Goal: Task Accomplishment & Management: Complete application form

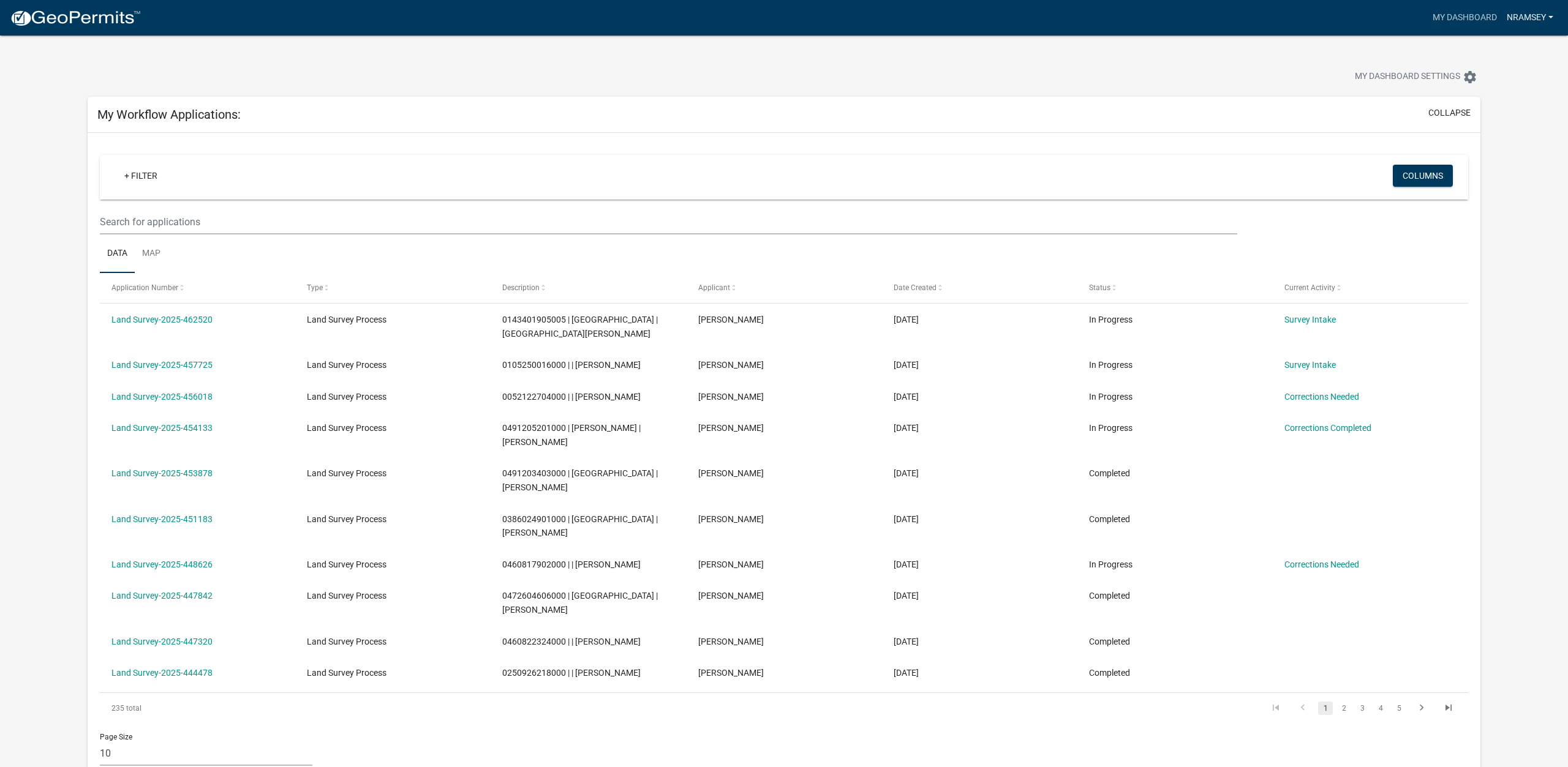
click at [1515, 16] on link "nramsey" at bounding box center [1529, 17] width 56 height 23
click at [1389, 55] on div "My Dashboard Settings settings" at bounding box center [784, 63] width 1411 height 56
click at [93, 20] on img at bounding box center [75, 18] width 131 height 18
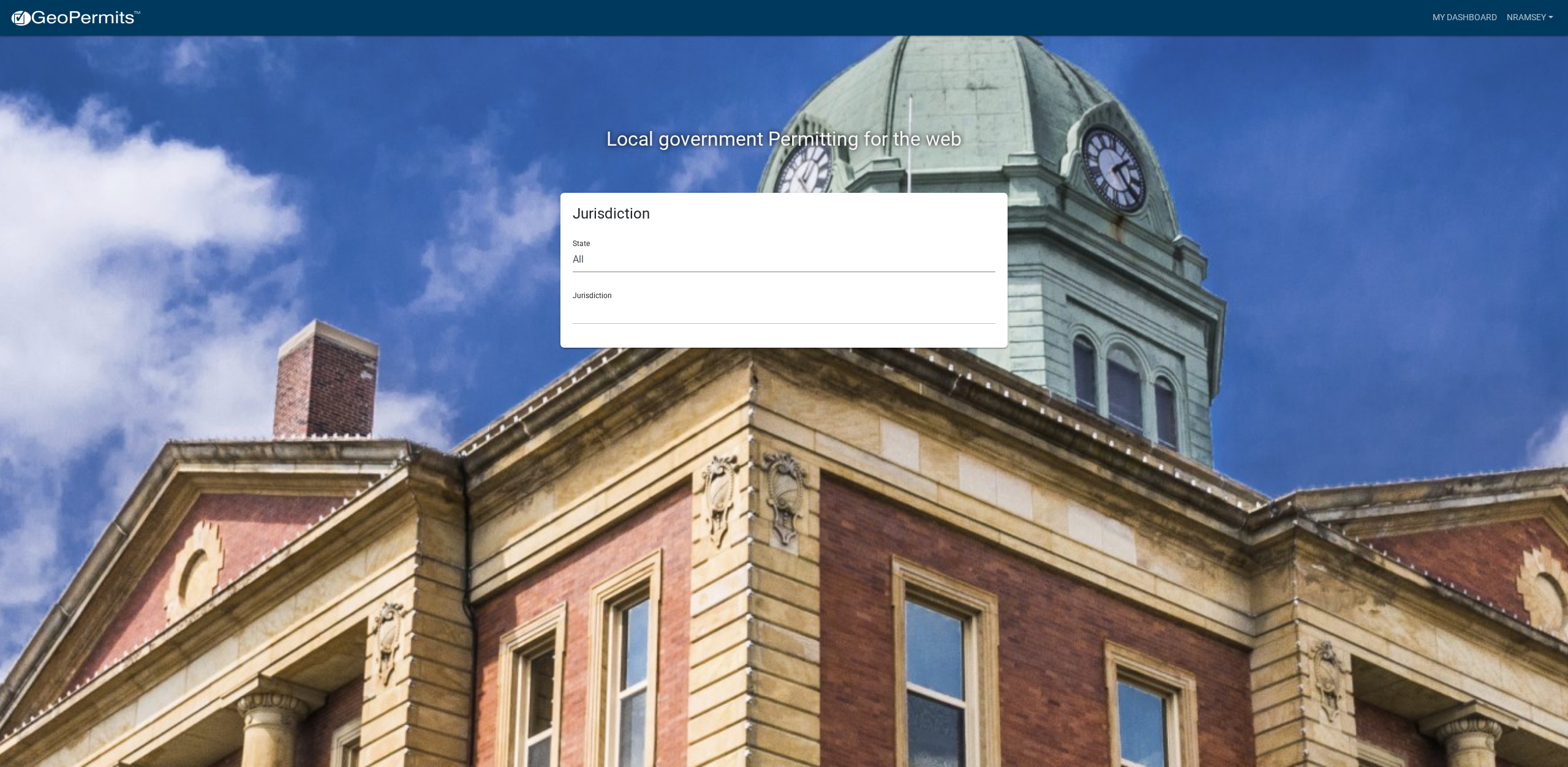
click at [573, 247] on select "All [US_STATE] [US_STATE] [US_STATE] [US_STATE] [US_STATE] [US_STATE] [US_STATE…" at bounding box center [784, 260] width 422 height 25
select select "[US_STATE]"
click option "[US_STATE]" at bounding box center [0, 0] width 0 height 0
click at [573, 300] on select "[GEOGRAPHIC_DATA], [US_STATE]" at bounding box center [784, 312] width 422 height 25
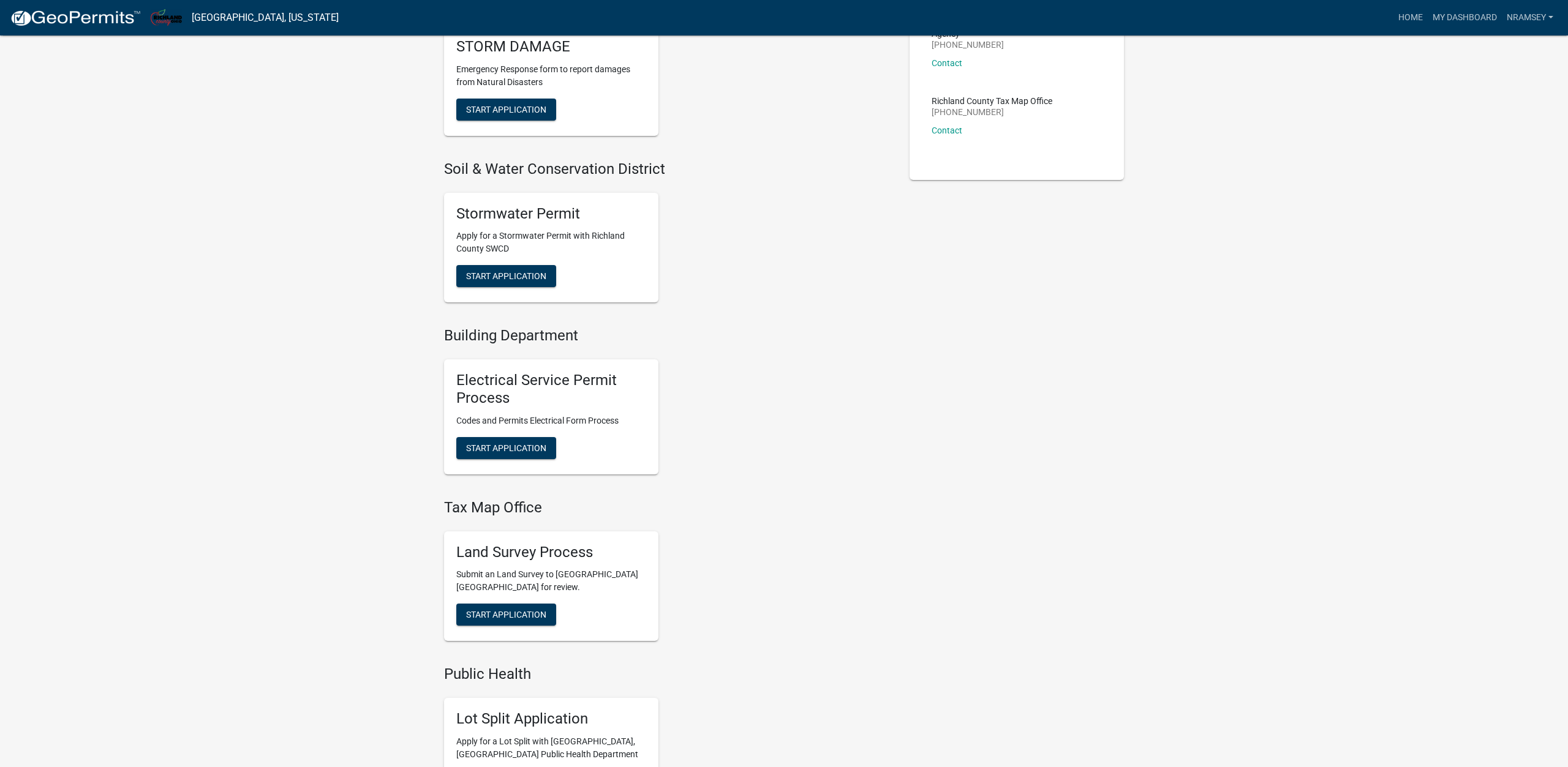
scroll to position [437, 0]
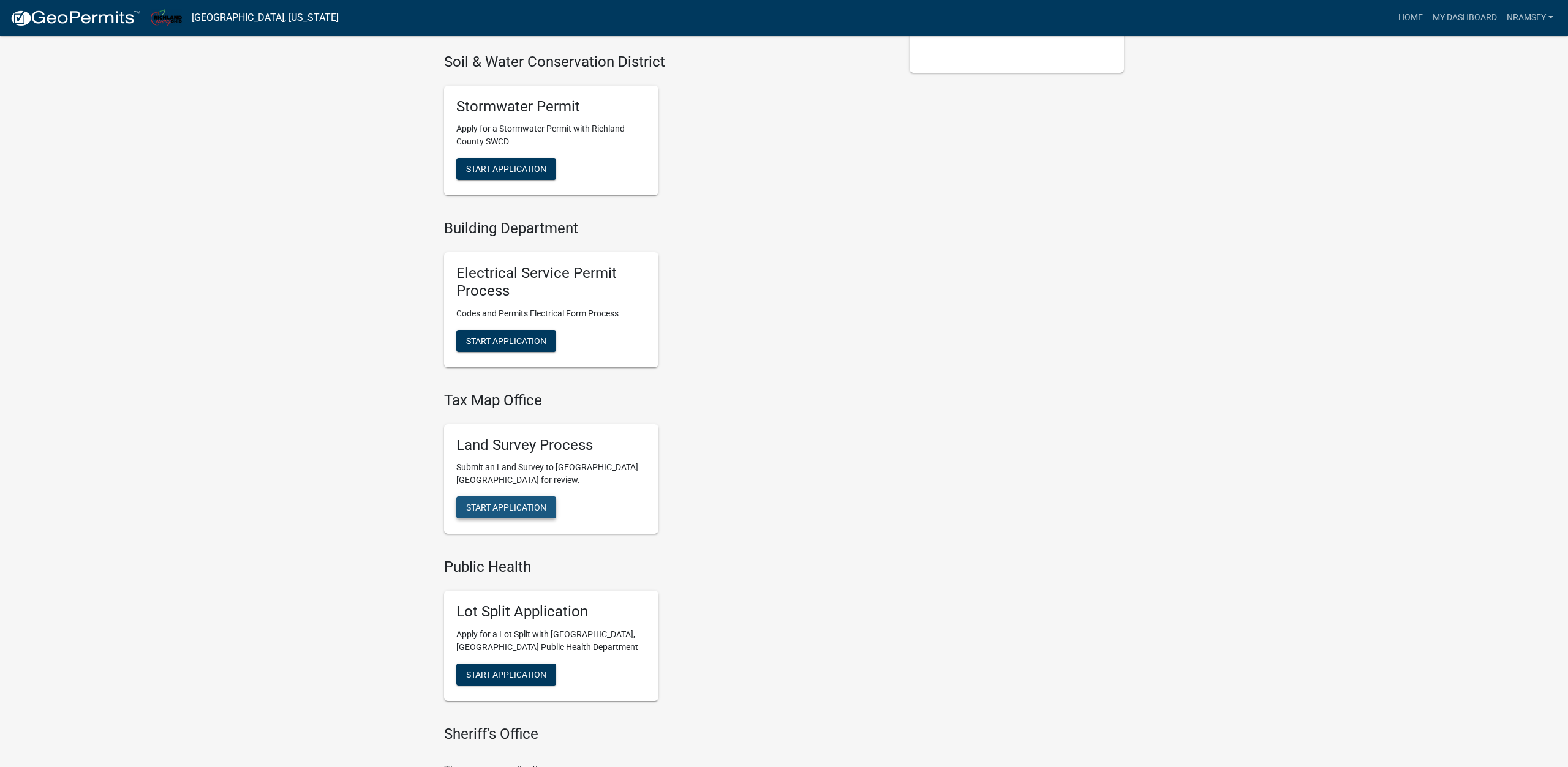
click at [522, 512] on span "Start Application" at bounding box center [506, 508] width 80 height 9
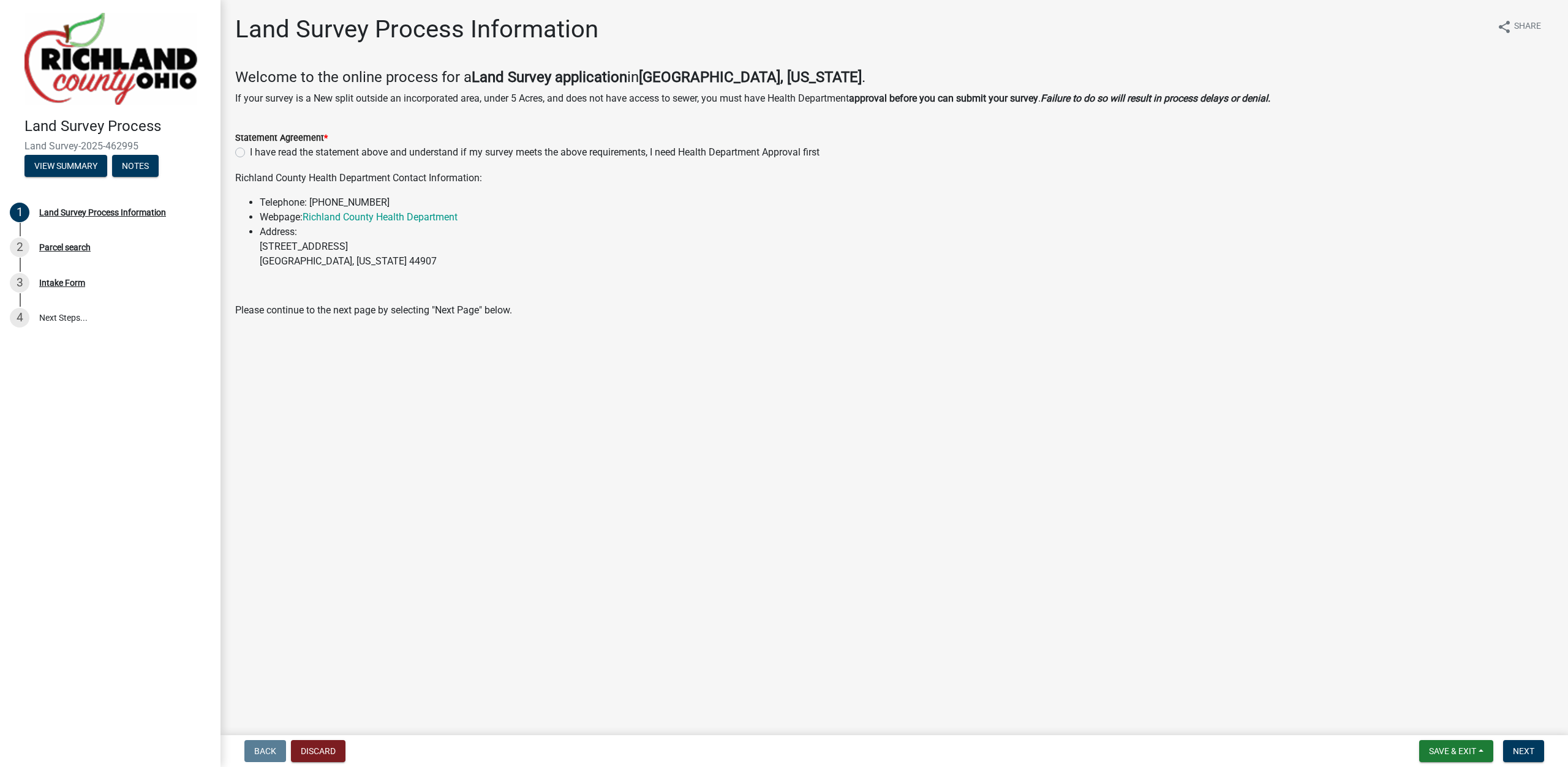
click at [250, 157] on label "I have read the statement above and understand if my survey meets the above req…" at bounding box center [535, 152] width 570 height 15
click at [250, 153] on input "I have read the statement above and understand if my survey meets the above req…" at bounding box center [254, 149] width 8 height 8
radio input "true"
click at [1513, 745] on button "Next" at bounding box center [1524, 751] width 41 height 22
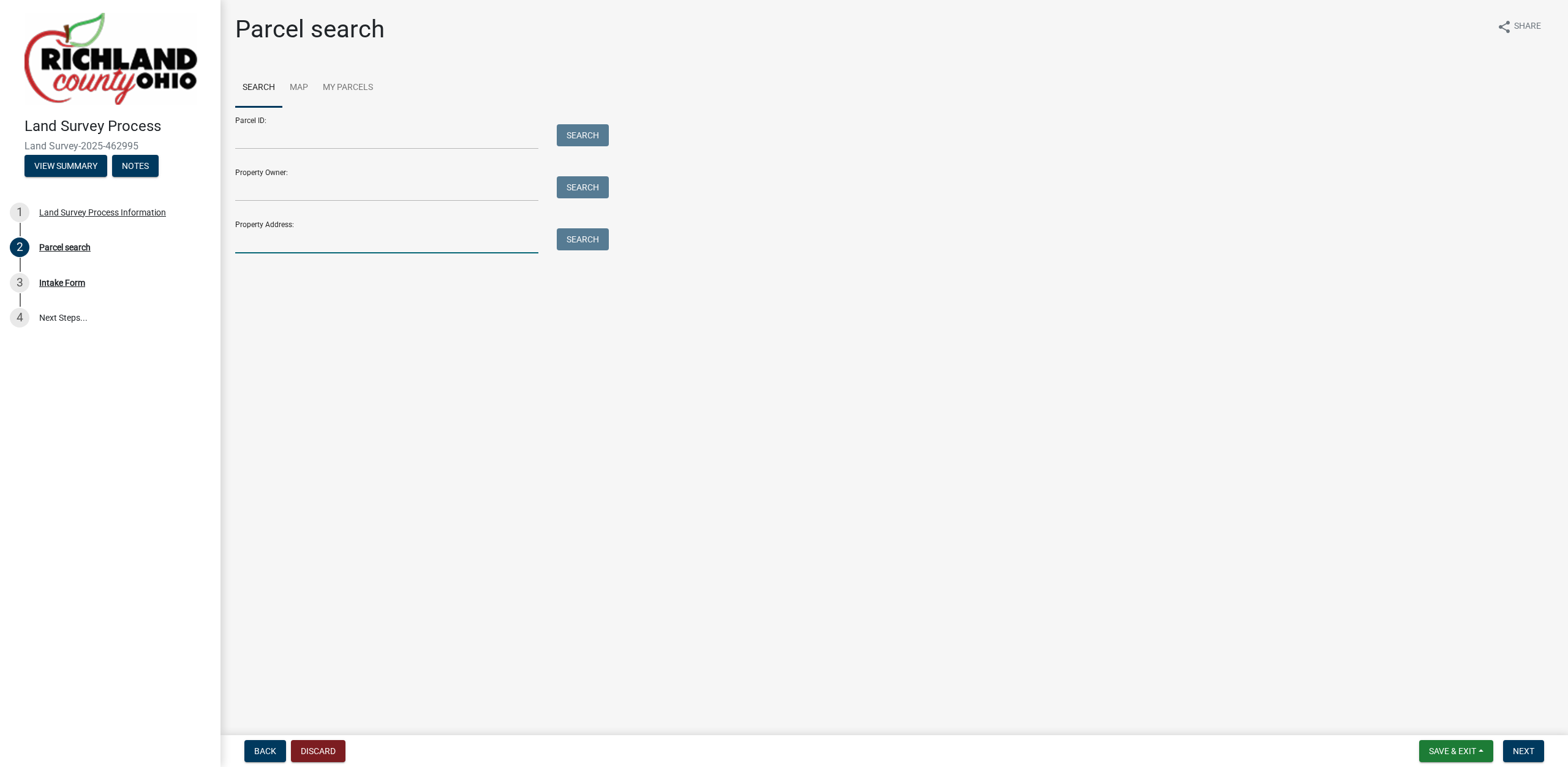
click at [311, 243] on input "Property Address:" at bounding box center [386, 241] width 303 height 25
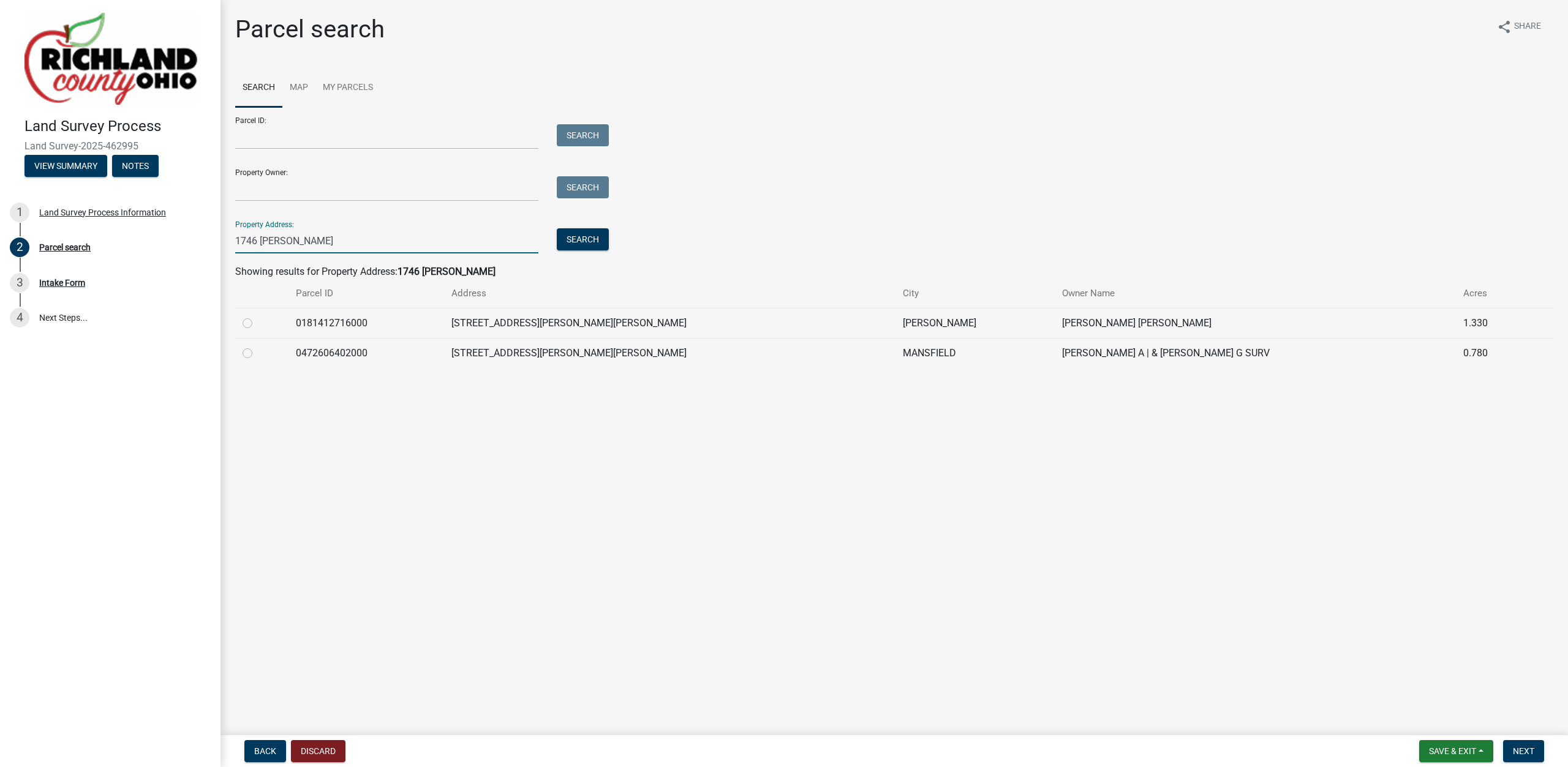
type input "1746 [PERSON_NAME]"
click at [257, 346] on label at bounding box center [257, 346] width 0 height 0
click at [257, 354] on input "radio" at bounding box center [261, 349] width 8 height 8
radio input "true"
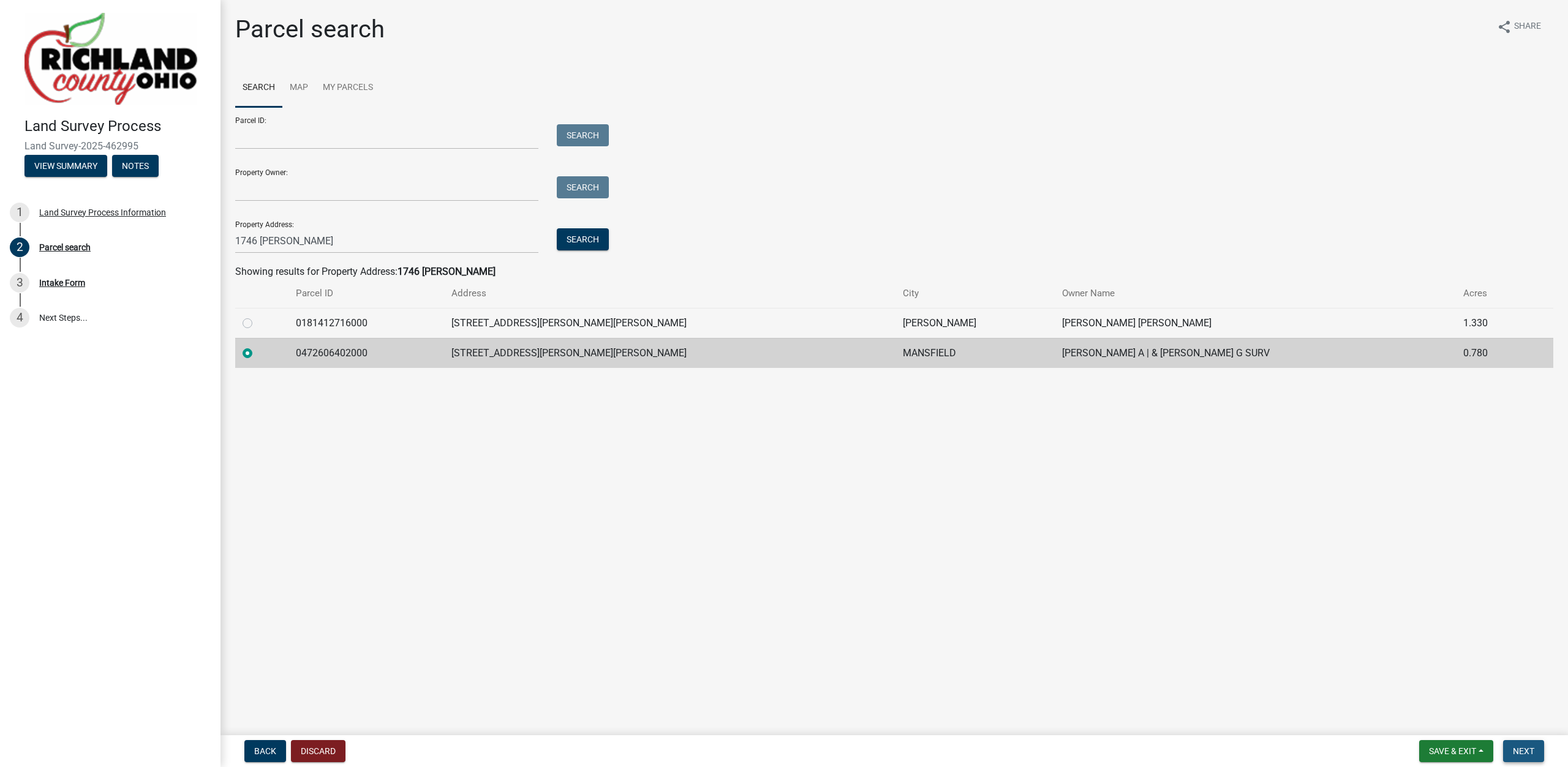
click at [1519, 747] on span "Next" at bounding box center [1523, 751] width 21 height 9
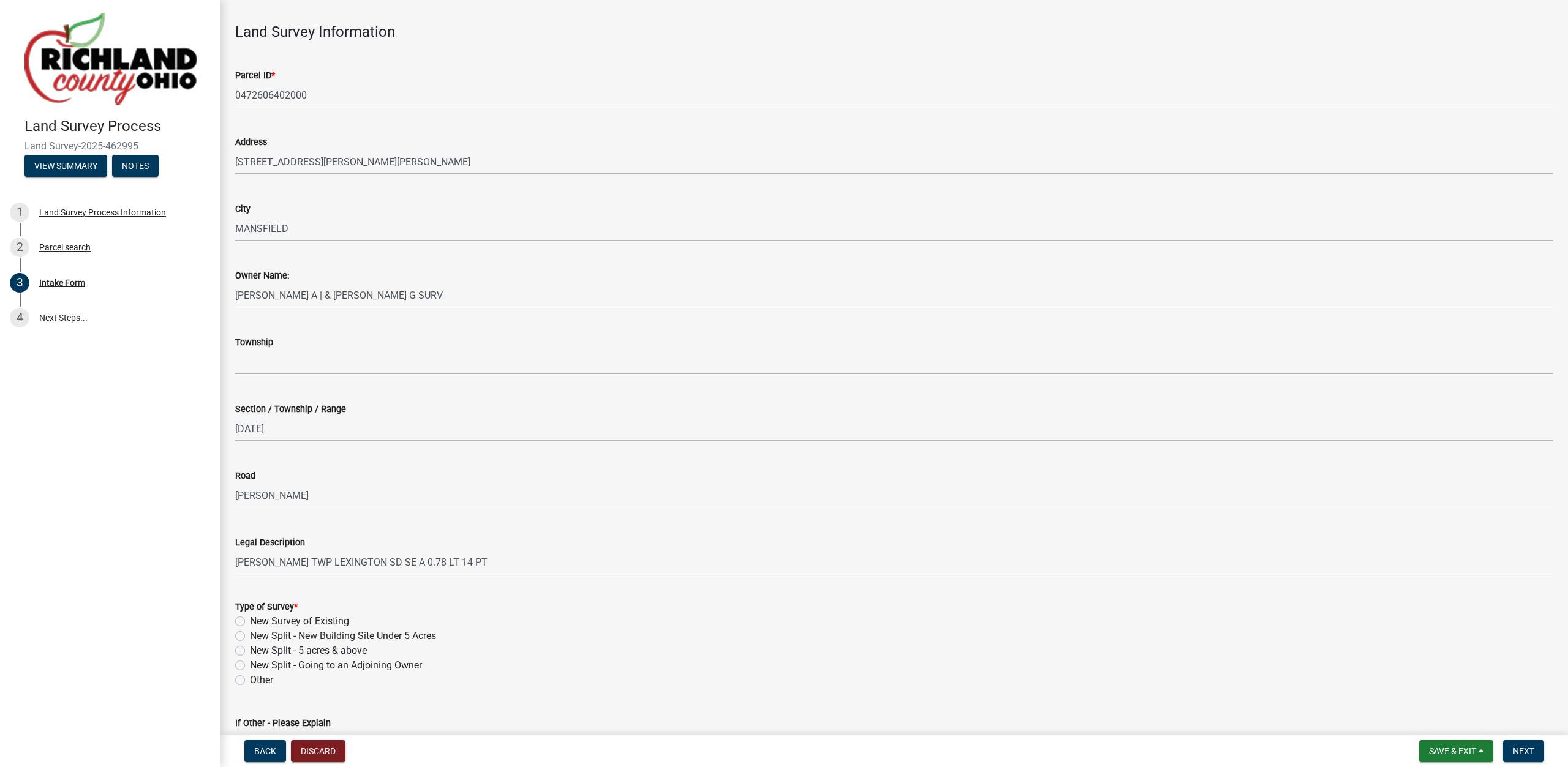
scroll to position [70, 0]
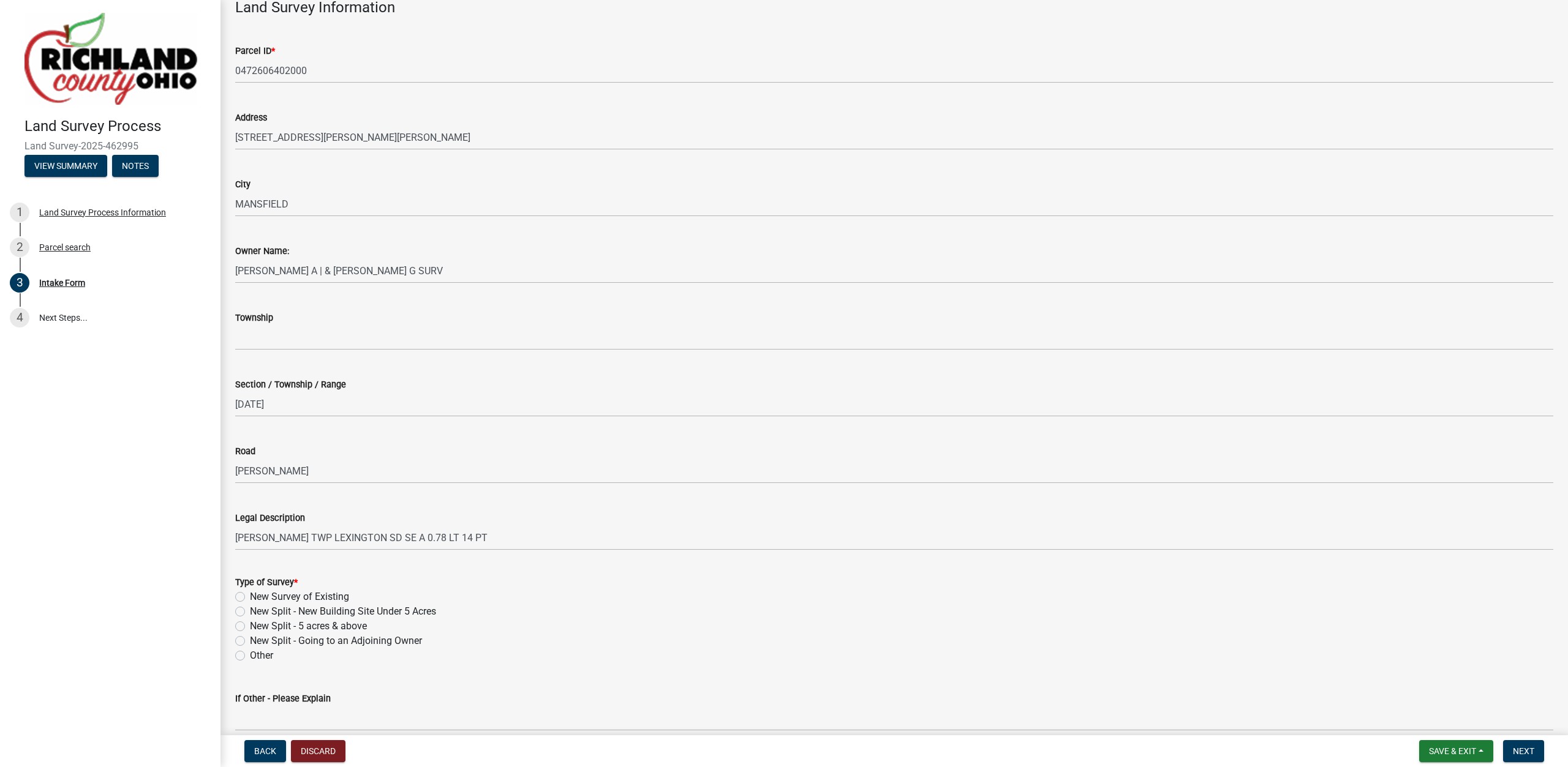
click at [307, 596] on label "New Survey of Existing" at bounding box center [299, 597] width 99 height 15
click at [258, 596] on input "New Survey of Existing" at bounding box center [254, 594] width 8 height 8
radio input "true"
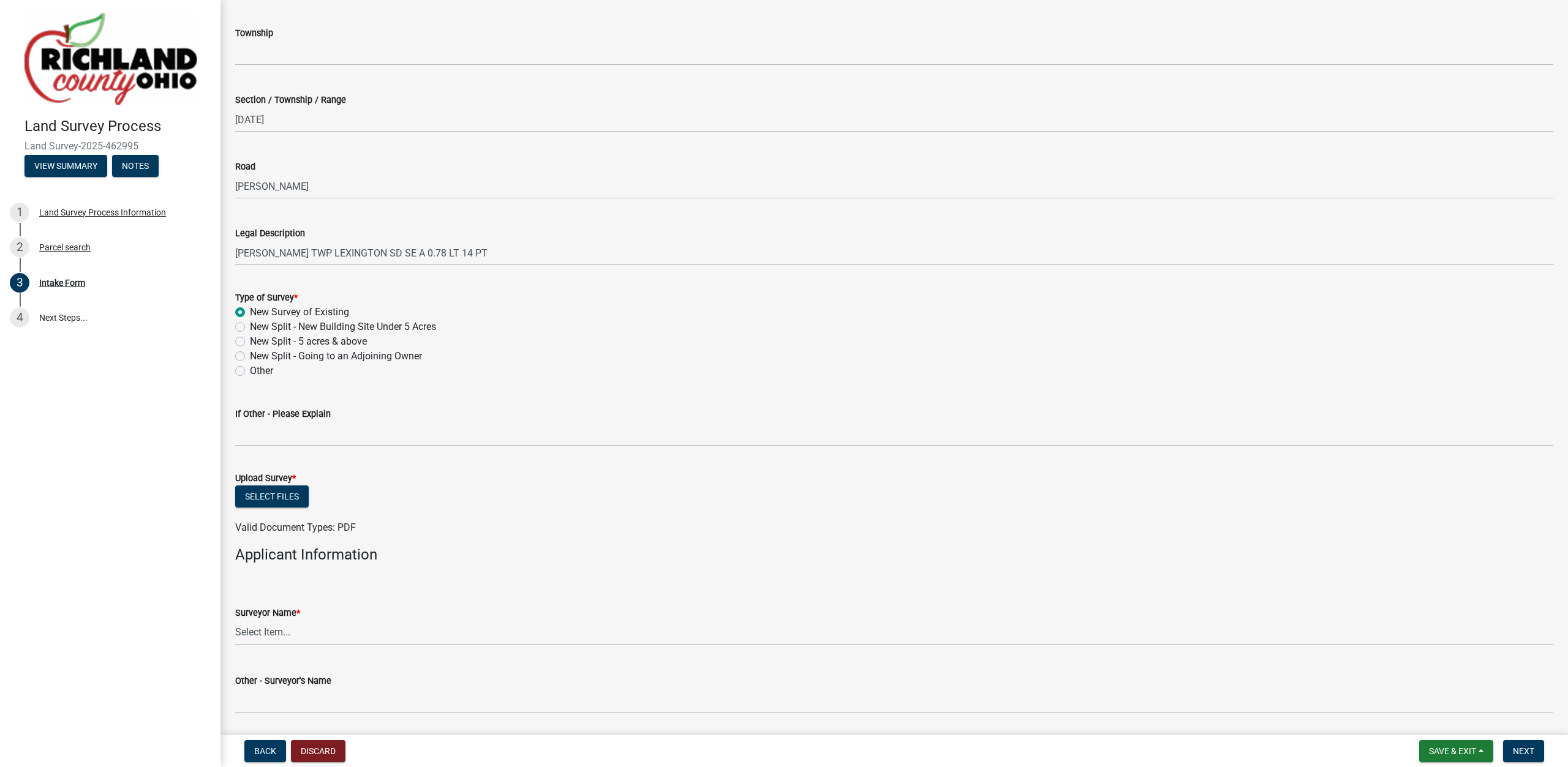
scroll to position [419, 0]
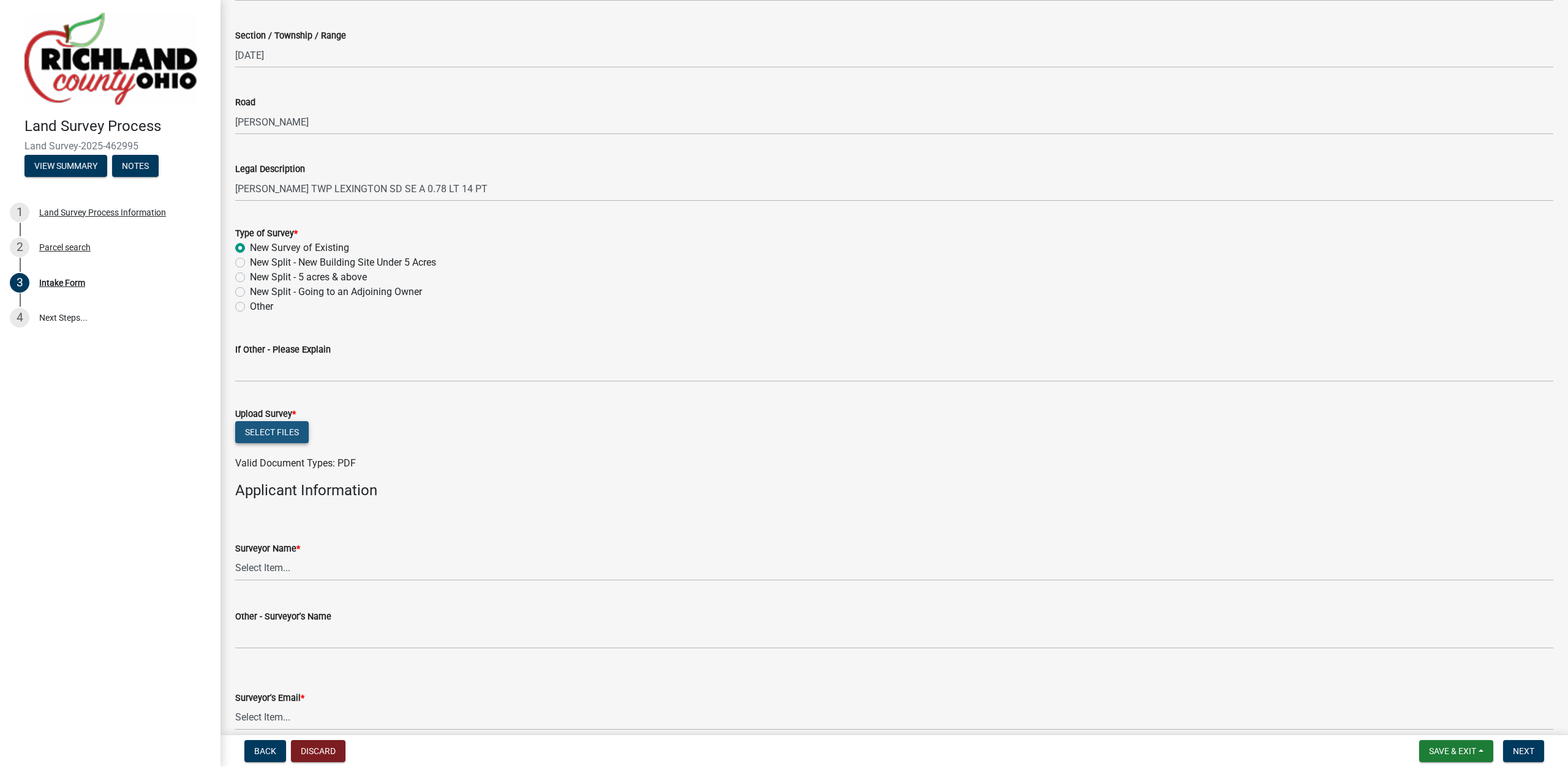
click at [264, 428] on button "Select files" at bounding box center [271, 433] width 74 height 22
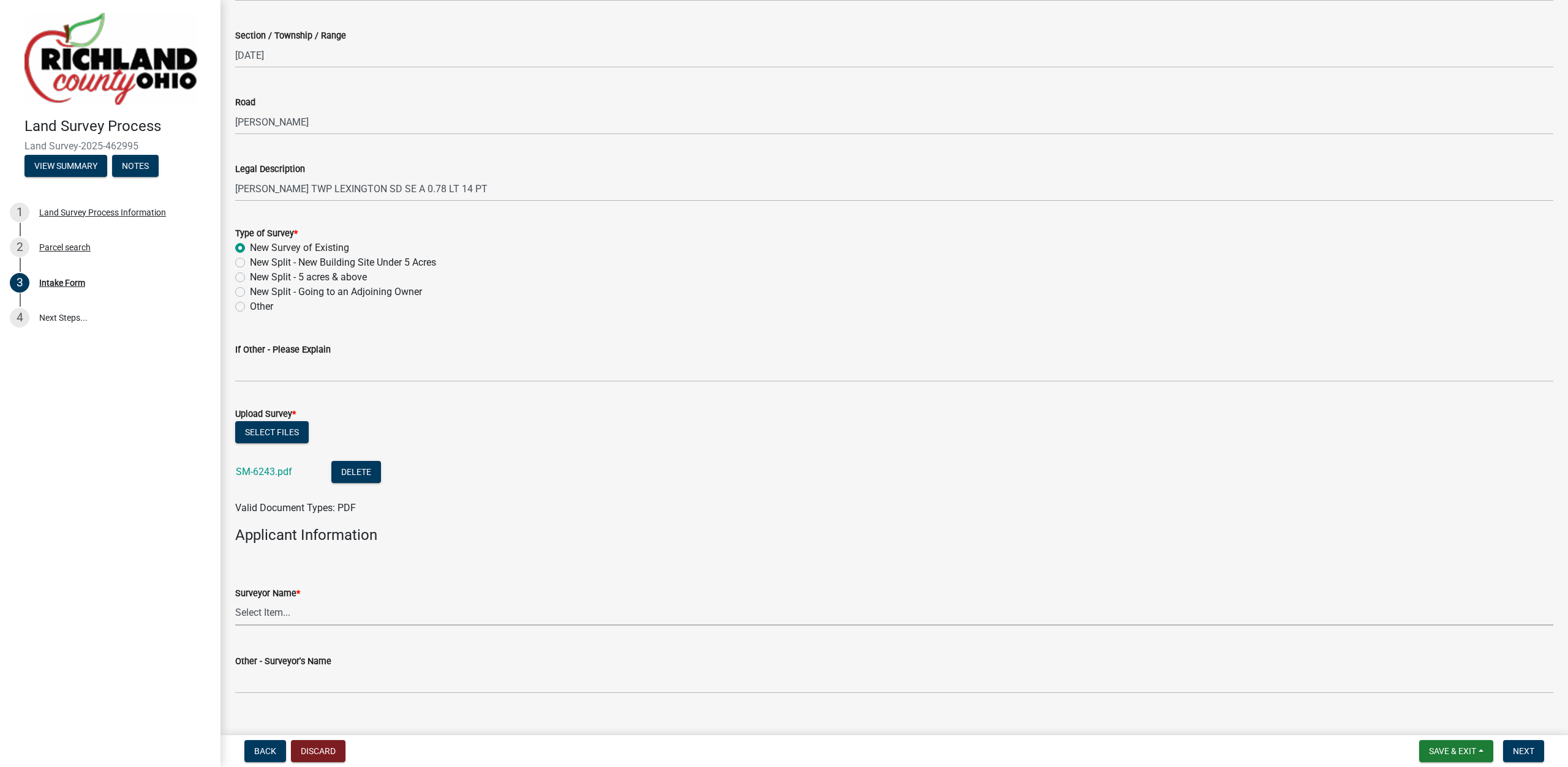
click at [235, 601] on select "Select Item... [PERSON_NAME], [PERSON_NAME], [PERSON_NAME], [PERSON_NAME], [PER…" at bounding box center [894, 614] width 1318 height 25
click option "[PERSON_NAME]" at bounding box center [0, 0] width 0 height 0
select select "df139baa-c9dd-46a0-9de6-e37622936459"
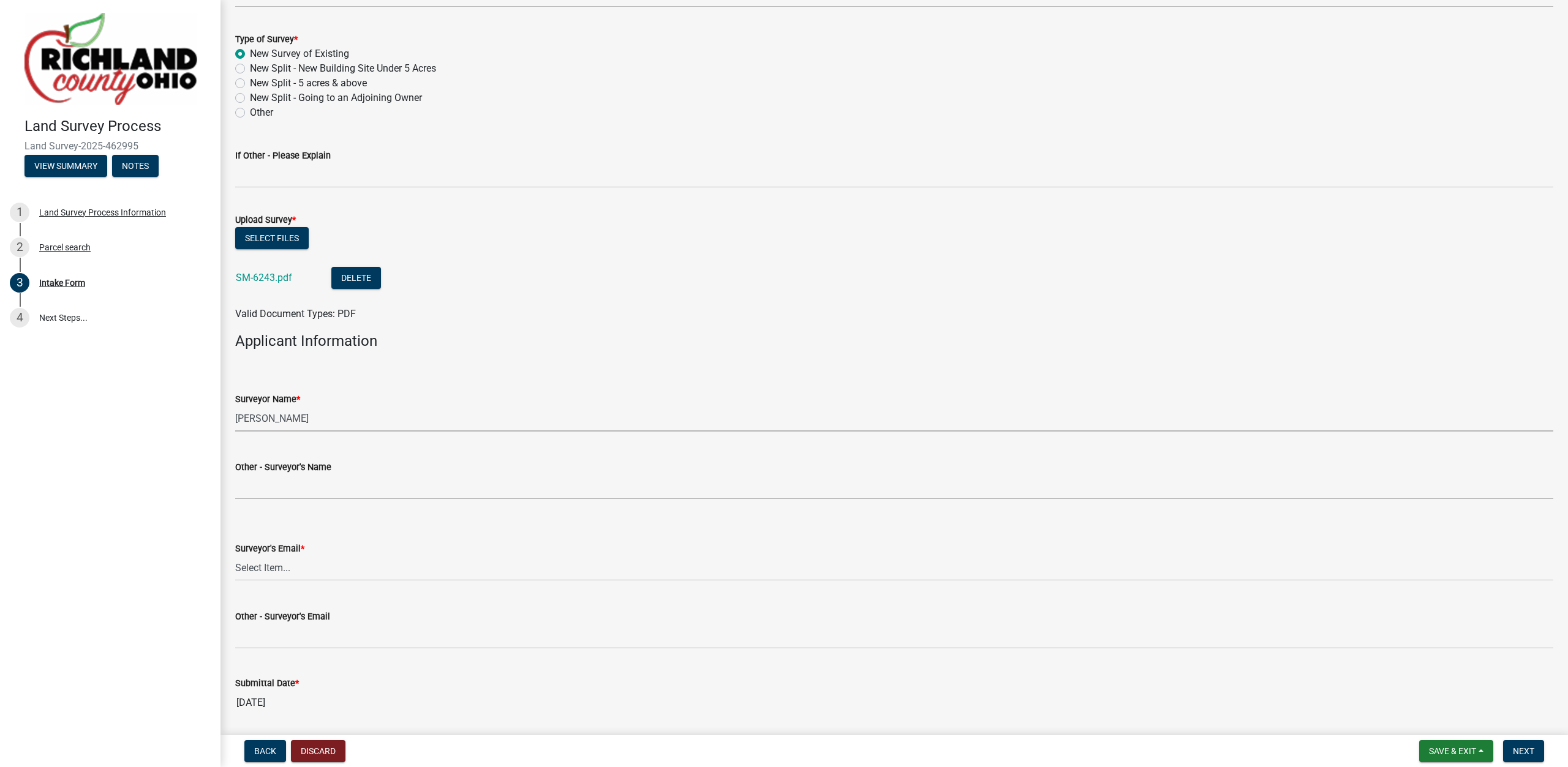
scroll to position [655, 0]
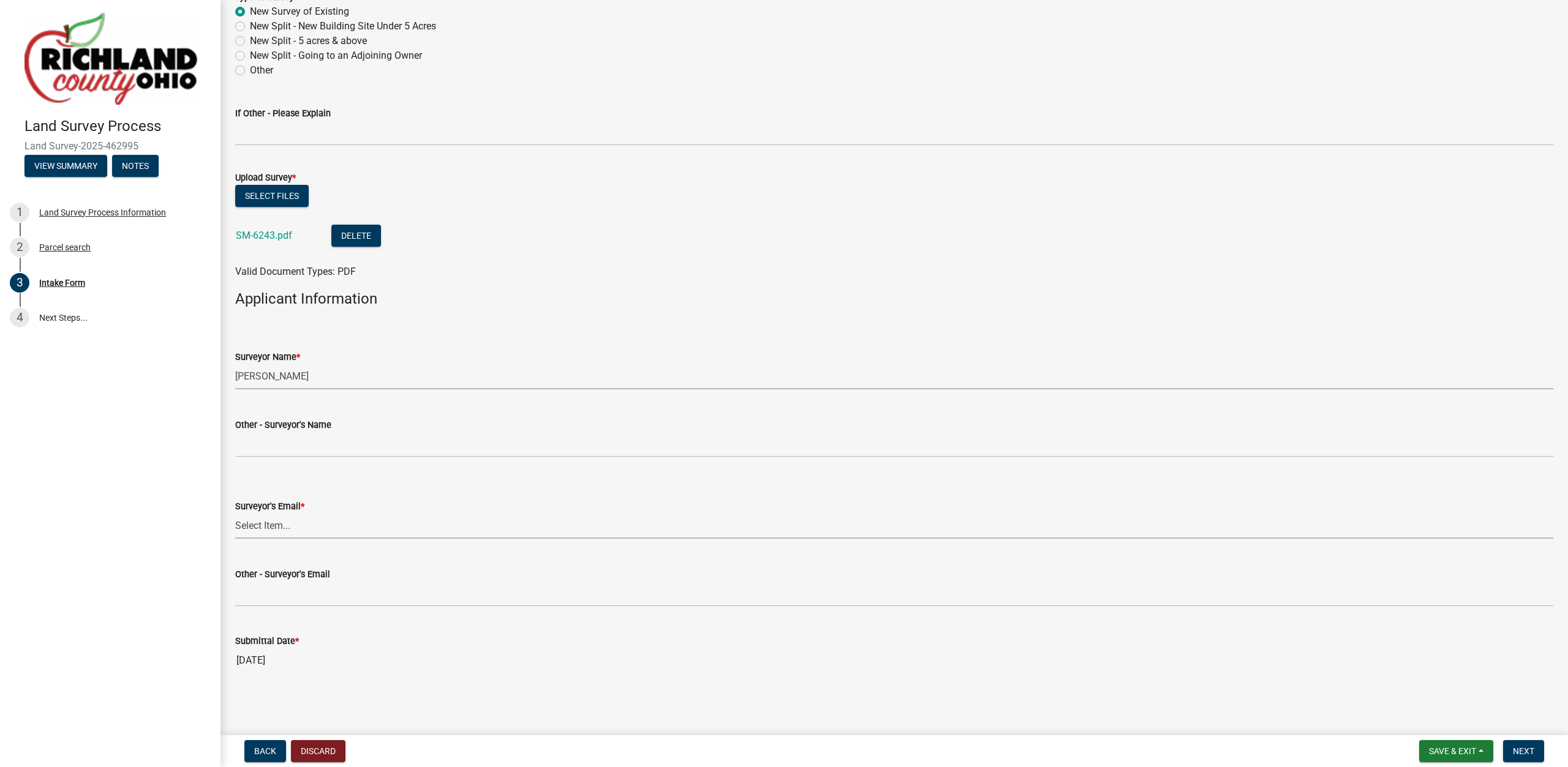
click at [235, 514] on select "Select Item... [EMAIL_ADDRESS][DOMAIN_NAME] [EMAIL_ADDRESS][DOMAIN_NAME] [EMAIL…" at bounding box center [894, 527] width 1318 height 25
click option "[EMAIL_ADDRESS][PERSON_NAME][DOMAIN_NAME]" at bounding box center [0, 0] width 0 height 0
select select "4dbc78f8-37a7-4574-bd6a-c6ff1eaed890"
click at [1514, 747] on span "Next" at bounding box center [1523, 751] width 21 height 9
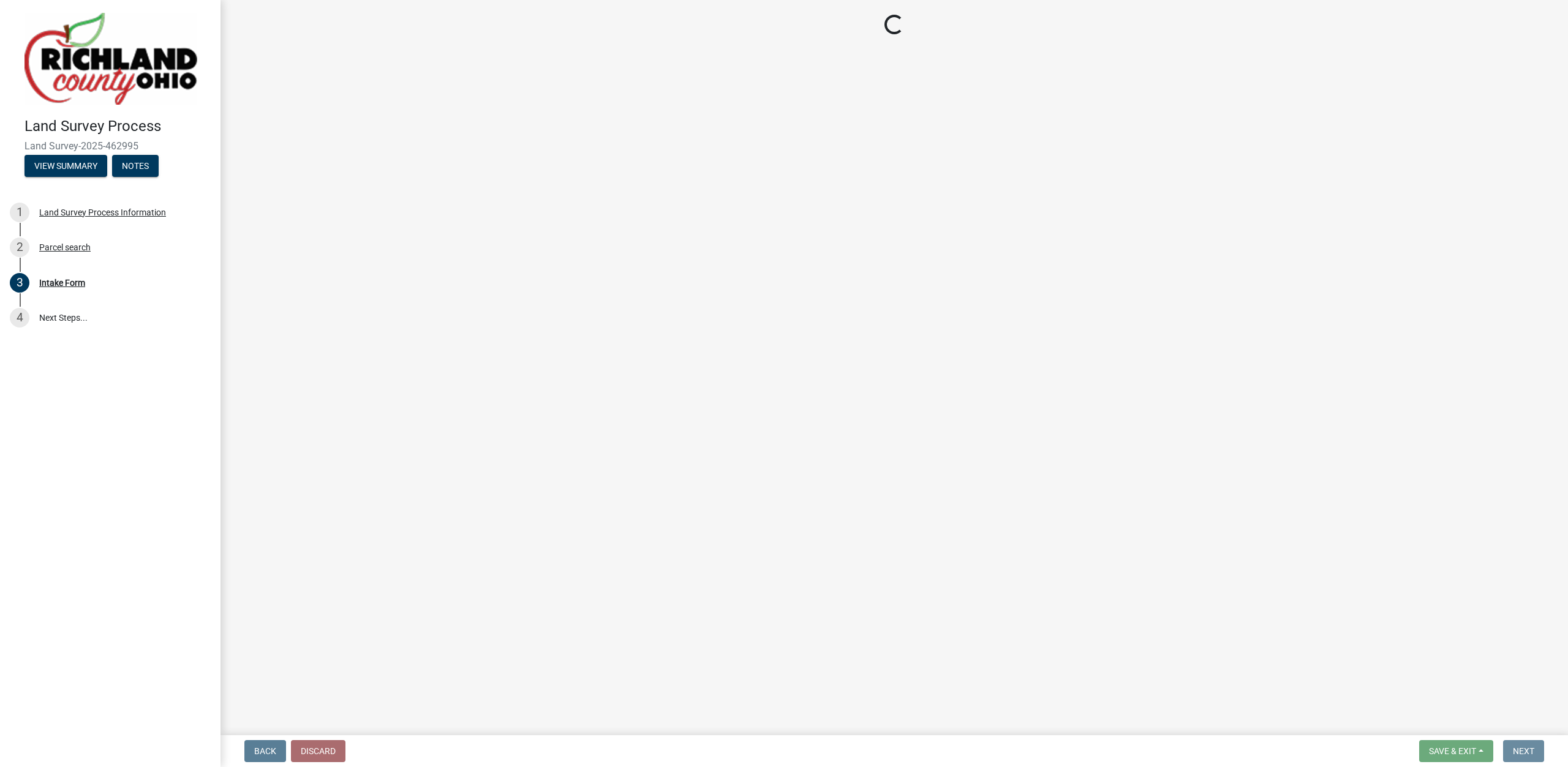
scroll to position [0, 0]
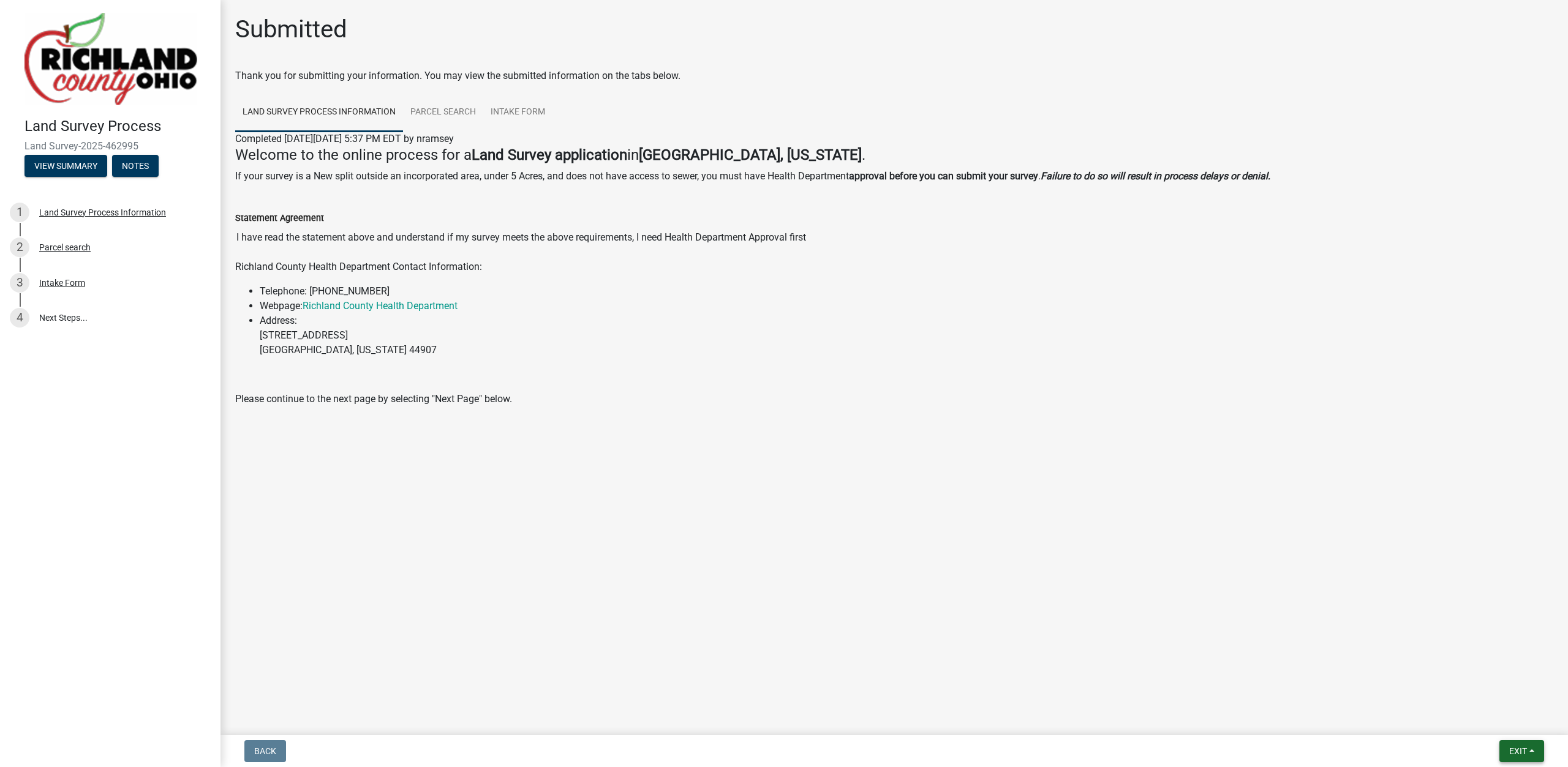
click at [1517, 748] on span "Exit" at bounding box center [1518, 751] width 17 height 9
click at [1493, 722] on button "Save & Exit" at bounding box center [1495, 719] width 98 height 29
